Goal: Transaction & Acquisition: Purchase product/service

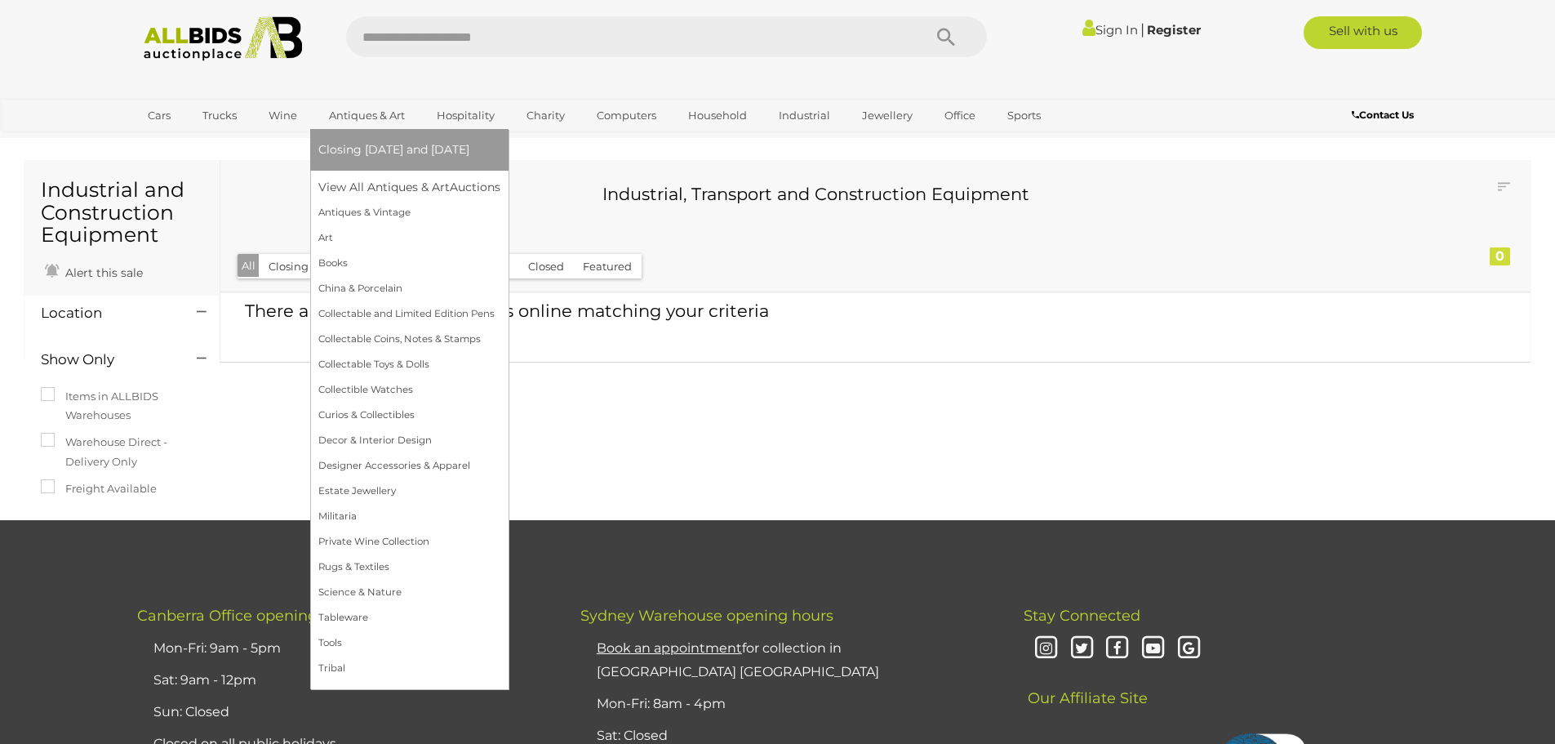
click at [364, 116] on link "Antiques & Art" at bounding box center [366, 115] width 97 height 27
click at [398, 235] on link "Art" at bounding box center [409, 237] width 182 height 25
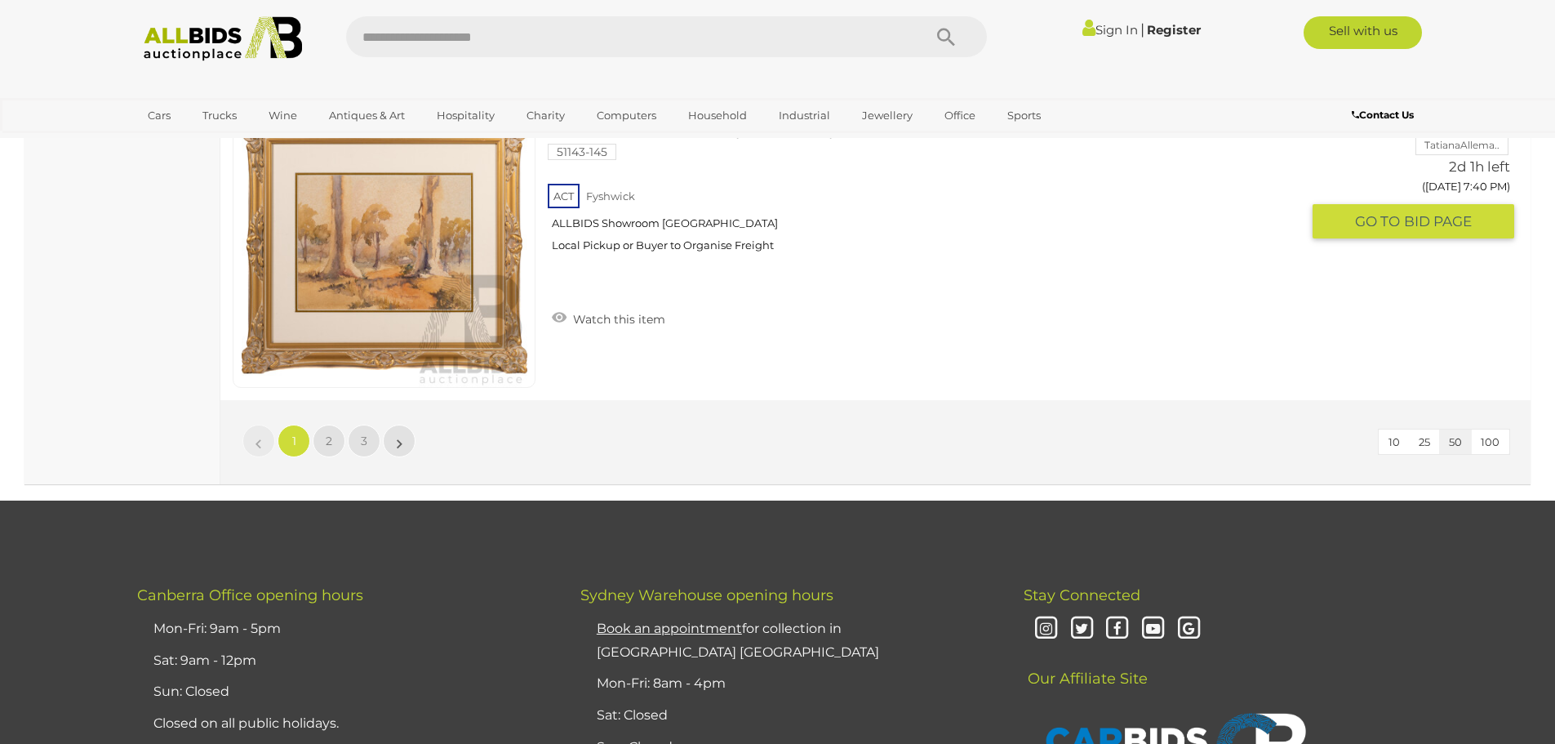
scroll to position [15594, 0]
